Goal: Information Seeking & Learning: Learn about a topic

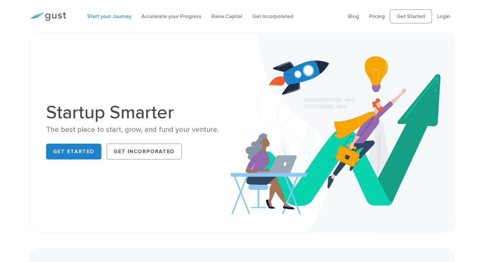
click at [112, 15] on link "Start your Journey" at bounding box center [109, 16] width 44 height 6
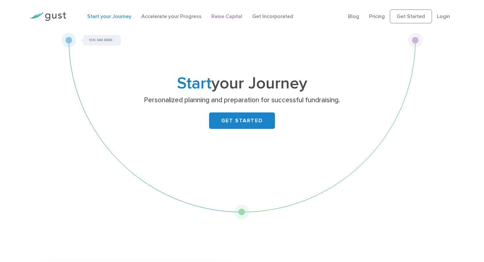
click at [218, 18] on link "Raise Capital" at bounding box center [226, 16] width 31 height 6
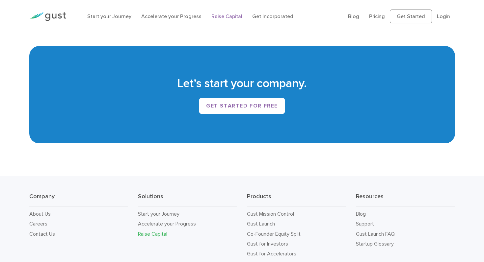
scroll to position [1099, 0]
